Goal: Navigation & Orientation: Find specific page/section

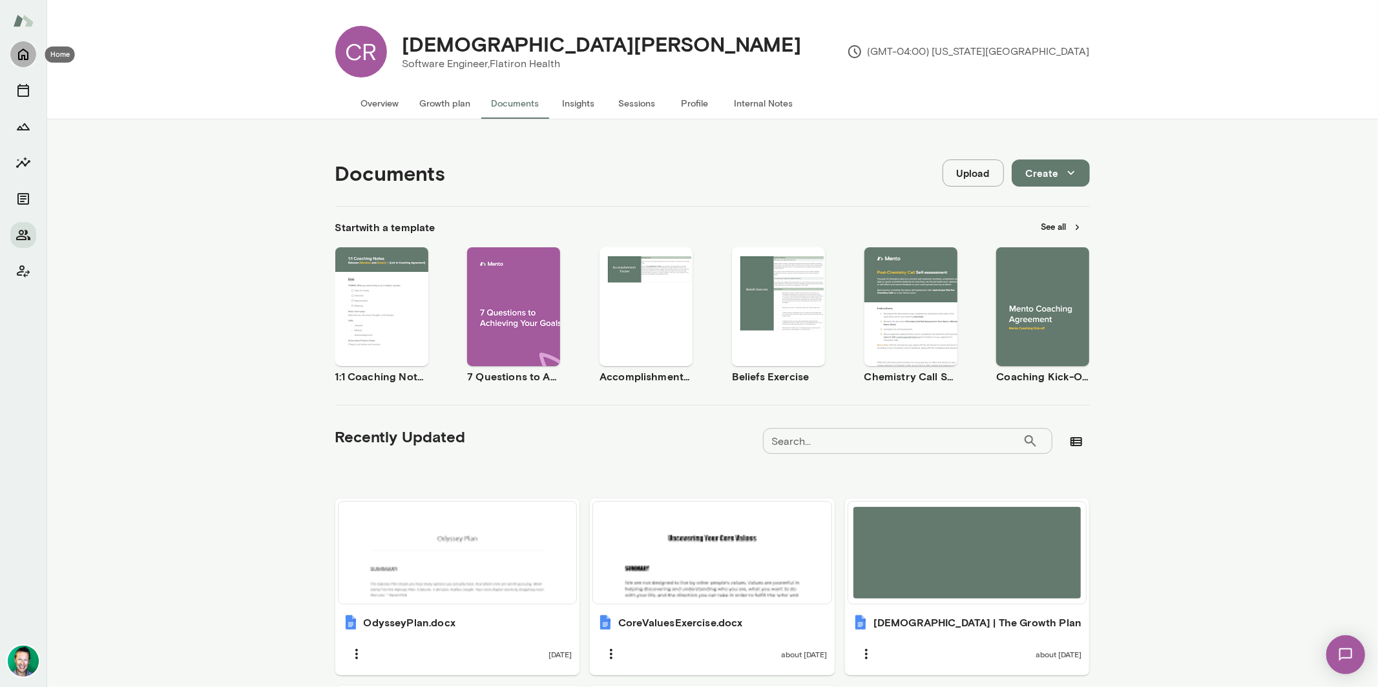
click at [14, 53] on button "Home" at bounding box center [23, 54] width 26 height 26
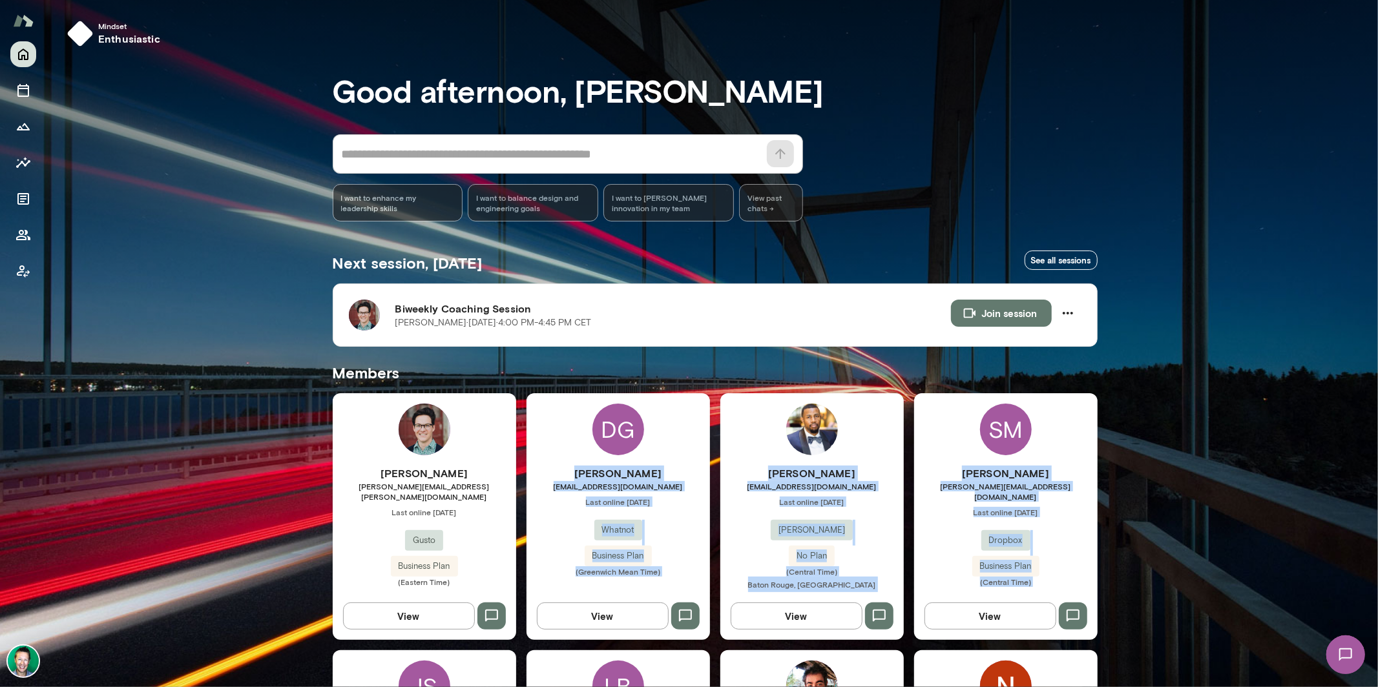
drag, startPoint x: 424, startPoint y: 654, endPoint x: 424, endPoint y: 626, distance: 27.8
click at [424, 623] on button "View" at bounding box center [409, 616] width 132 height 27
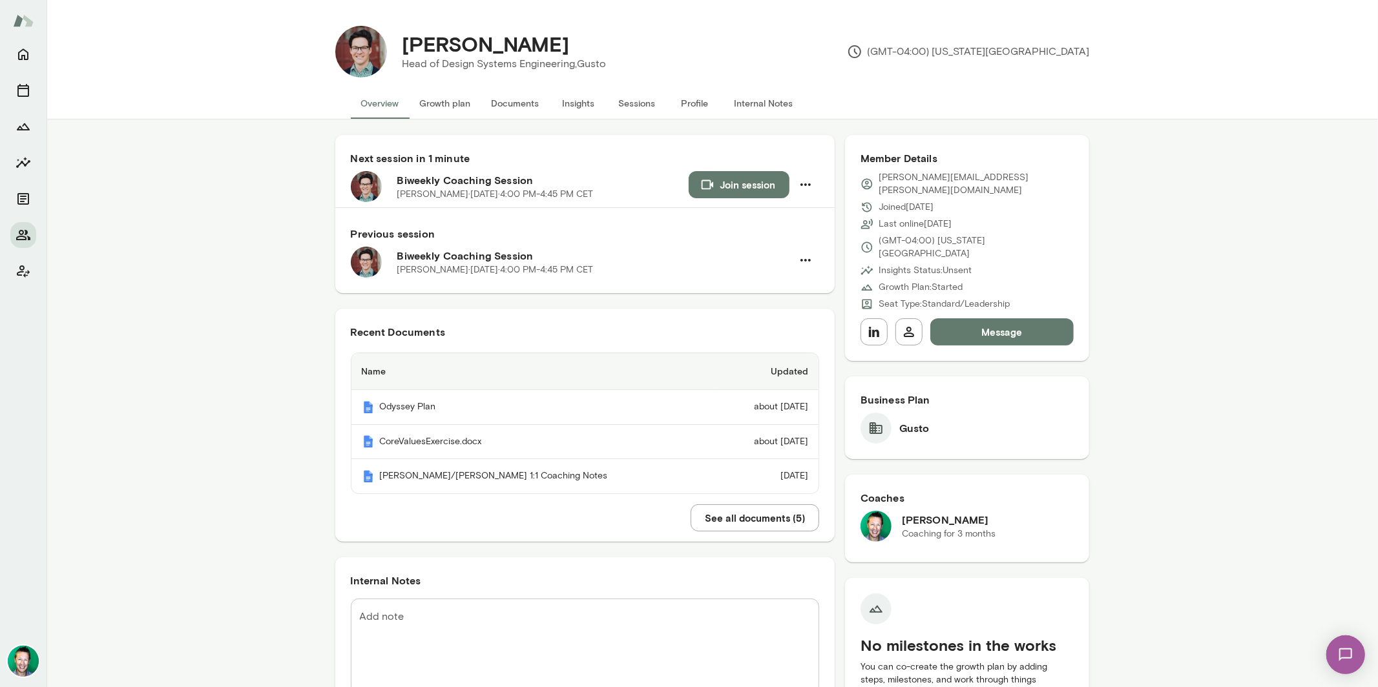
click at [504, 103] on button "Documents" at bounding box center [515, 103] width 68 height 31
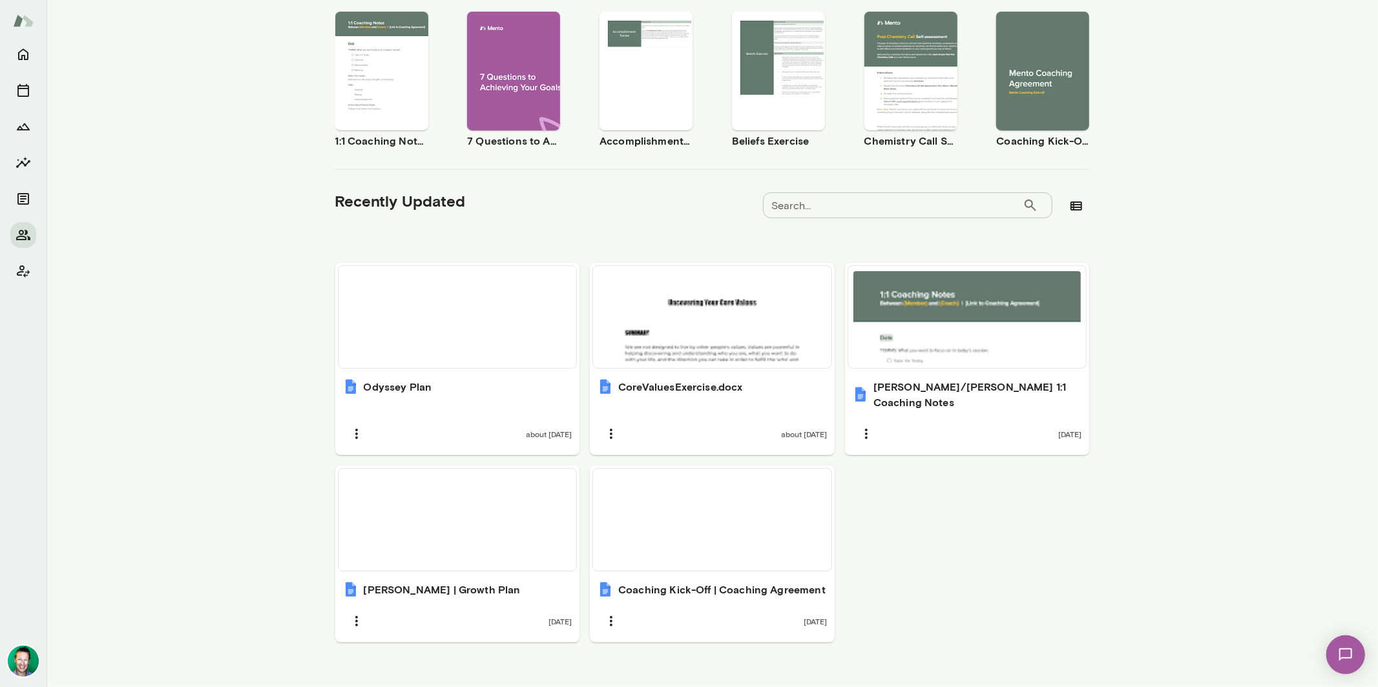
scroll to position [237, 0]
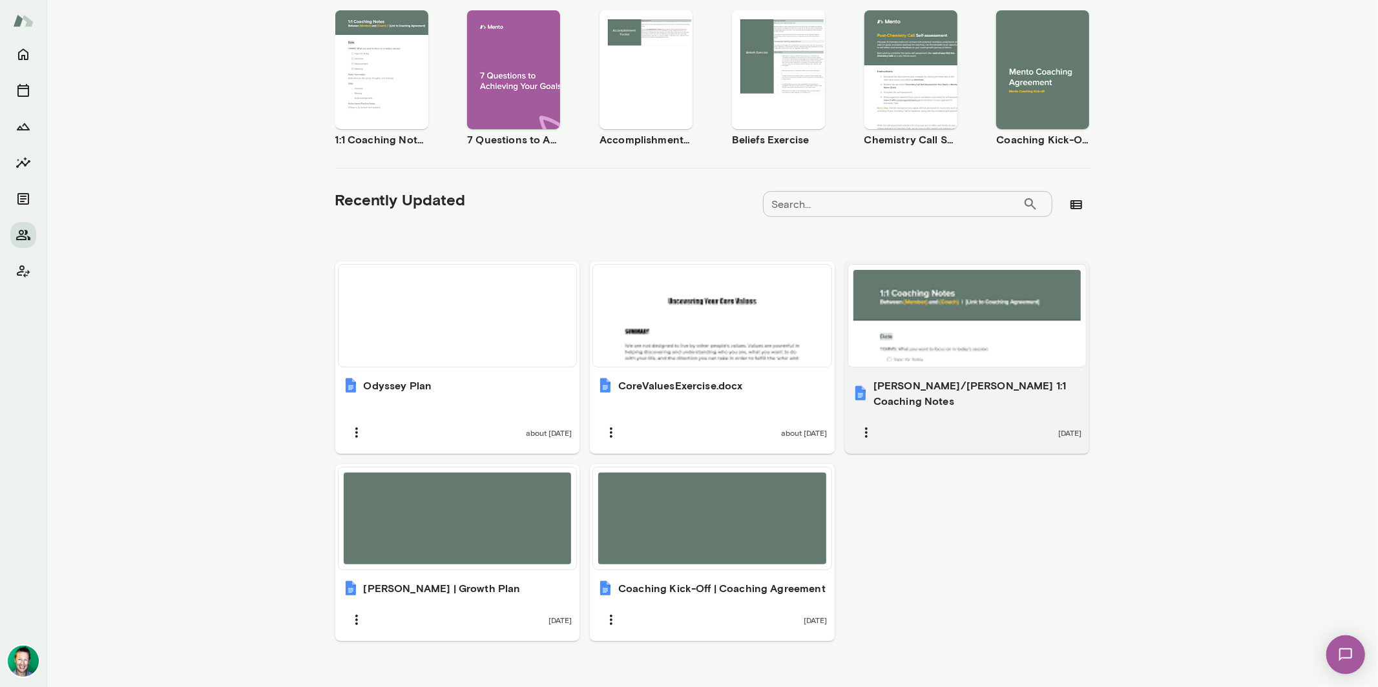
click at [950, 357] on div at bounding box center [967, 316] width 228 height 92
